Goal: Information Seeking & Learning: Learn about a topic

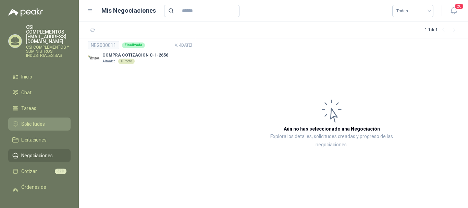
click at [27, 120] on span "Solicitudes" at bounding box center [33, 124] width 24 height 8
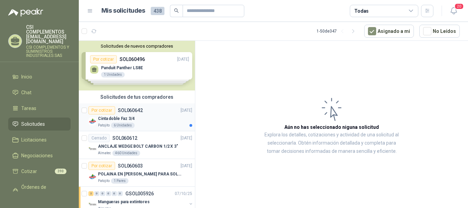
click at [131, 117] on p "Cinta doble Faz 3/4" at bounding box center [116, 118] width 37 height 7
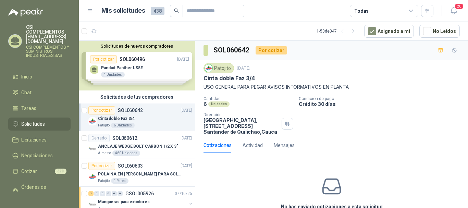
click at [204, 88] on p "USO GENERAL PARA PEGAR AVISOS INFORMATIVOS EN PLANTA" at bounding box center [331, 87] width 256 height 8
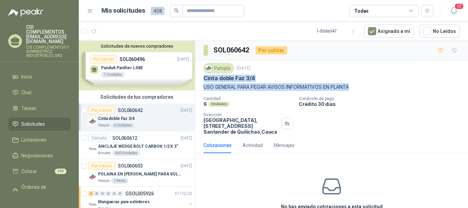
drag, startPoint x: 203, startPoint y: 77, endPoint x: 357, endPoint y: 87, distance: 154.7
click at [357, 87] on div "Patojito [DATE] Cinta doble Faz 3/4 USO GENERAL PARA PEGAR AVISOS INFORMATIVOS …" at bounding box center [331, 98] width 273 height 77
copy div "Cinta doble Faz 3/4 USO GENERAL PARA PEGAR AVISOS INFORMATIVOS EN PLANTA"
